Goal: Transaction & Acquisition: Purchase product/service

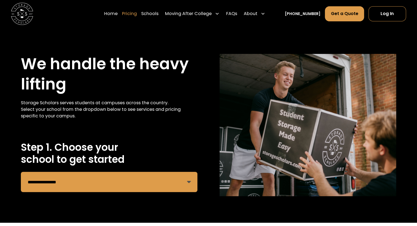
click at [137, 13] on link "Pricing" at bounding box center [129, 13] width 15 height 15
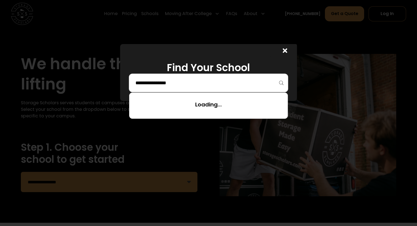
click at [183, 81] on input "search" at bounding box center [208, 82] width 147 height 9
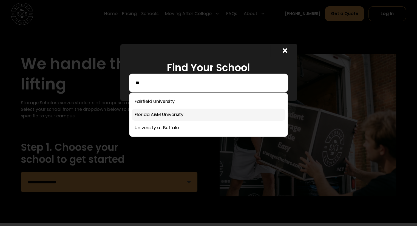
type input "**"
click at [178, 113] on link at bounding box center [207, 115] width 153 height 12
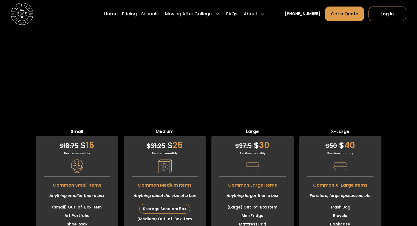
scroll to position [1384, 0]
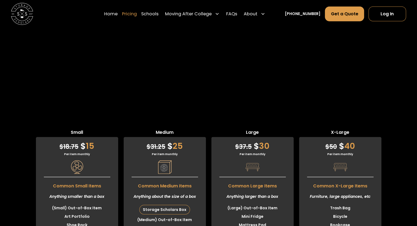
click at [137, 16] on link "Pricing" at bounding box center [129, 13] width 15 height 15
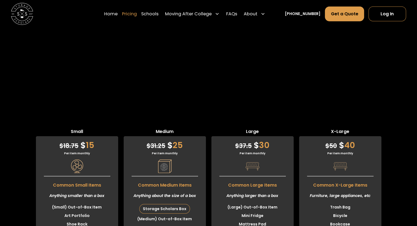
click at [133, 13] on link "Pricing" at bounding box center [129, 13] width 15 height 15
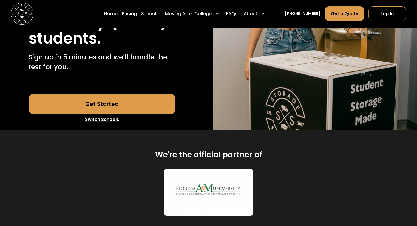
scroll to position [151, 0]
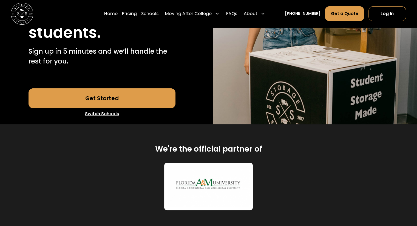
click at [125, 93] on link "Get Started" at bounding box center [101, 98] width 147 height 20
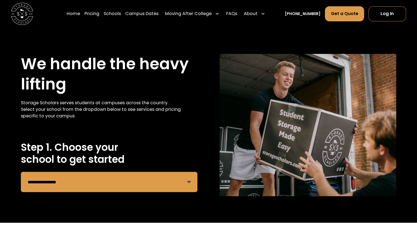
click at [124, 187] on select "**********" at bounding box center [109, 182] width 176 height 20
select select "**********"
click at [21, 172] on select "**********" at bounding box center [109, 182] width 176 height 20
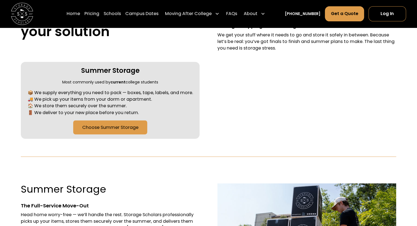
scroll to position [232, 0]
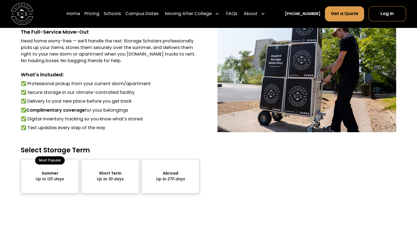
scroll to position [418, 0]
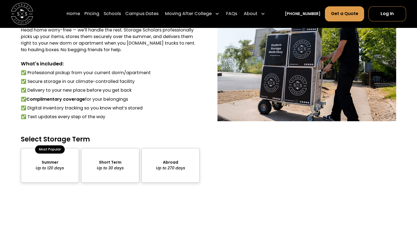
click at [23, 175] on div "package-pricing" at bounding box center [50, 165] width 58 height 35
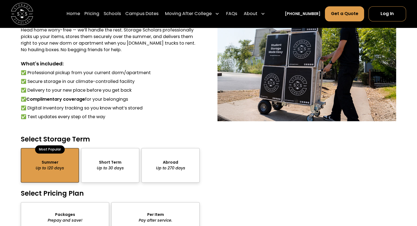
click at [318, 153] on div "Silver Up to 10 Items Perfect for students with larger rooms or who are moving …" at bounding box center [307, 190] width 58 height 83
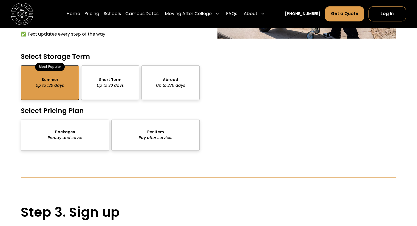
scroll to position [496, 0]
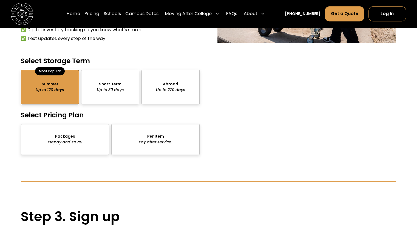
click at [82, 144] on div "package-pricing" at bounding box center [65, 139] width 88 height 31
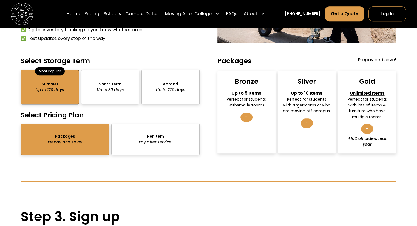
click at [367, 130] on div "-" at bounding box center [367, 128] width 12 height 9
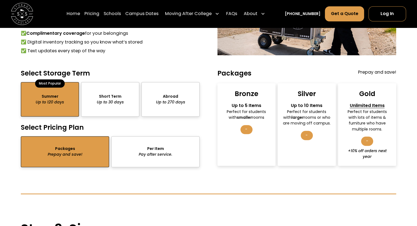
scroll to position [480, 0]
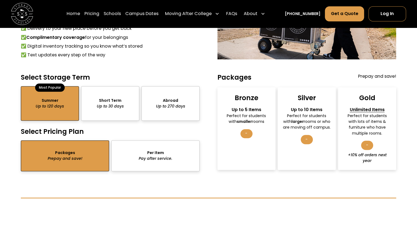
click at [152, 160] on div "package-pricing" at bounding box center [155, 156] width 88 height 31
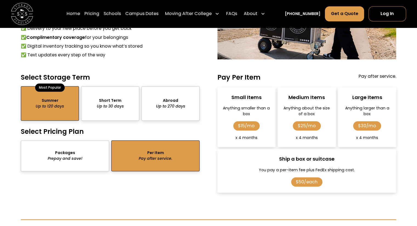
click at [87, 164] on div "package-pricing" at bounding box center [65, 156] width 88 height 31
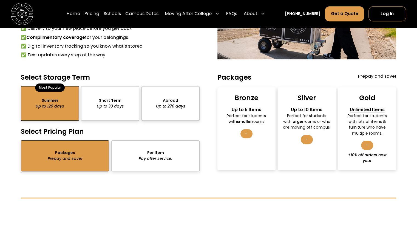
click at [306, 141] on div "-" at bounding box center [307, 139] width 12 height 9
click at [306, 142] on div "-" at bounding box center [307, 139] width 12 height 9
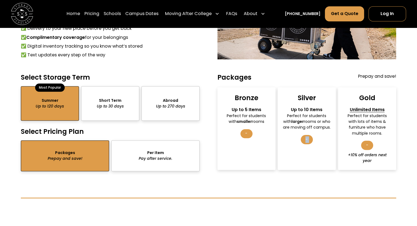
click at [307, 141] on div "-" at bounding box center [307, 139] width 12 height 9
click at [119, 106] on div "package-pricing" at bounding box center [110, 103] width 58 height 35
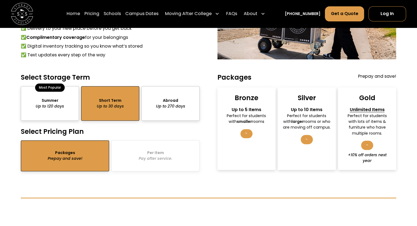
click at [65, 107] on div "package-pricing" at bounding box center [50, 103] width 58 height 35
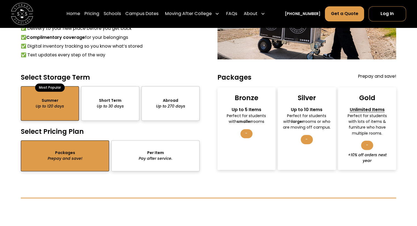
click at [164, 161] on div "package-pricing" at bounding box center [155, 156] width 88 height 31
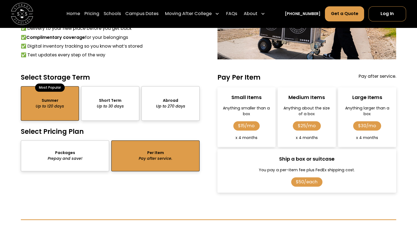
click at [144, 162] on div "package-pricing" at bounding box center [155, 156] width 88 height 31
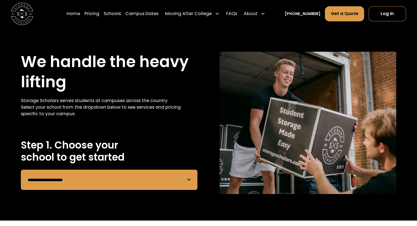
scroll to position [0, 0]
